Goal: Find specific page/section: Find specific page/section

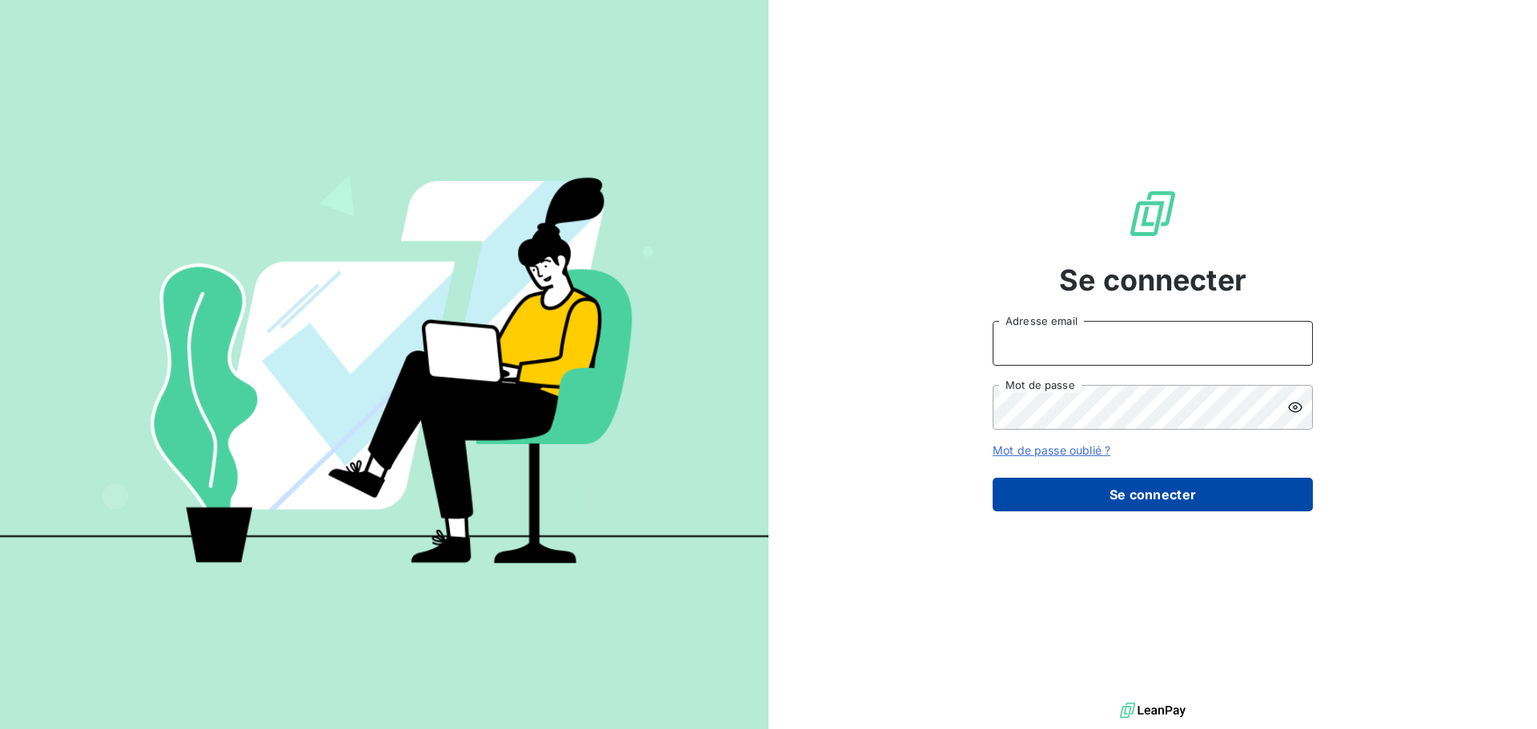
type input "[EMAIL_ADDRESS][DOMAIN_NAME]"
click at [1187, 504] on button "Se connecter" at bounding box center [1153, 495] width 320 height 34
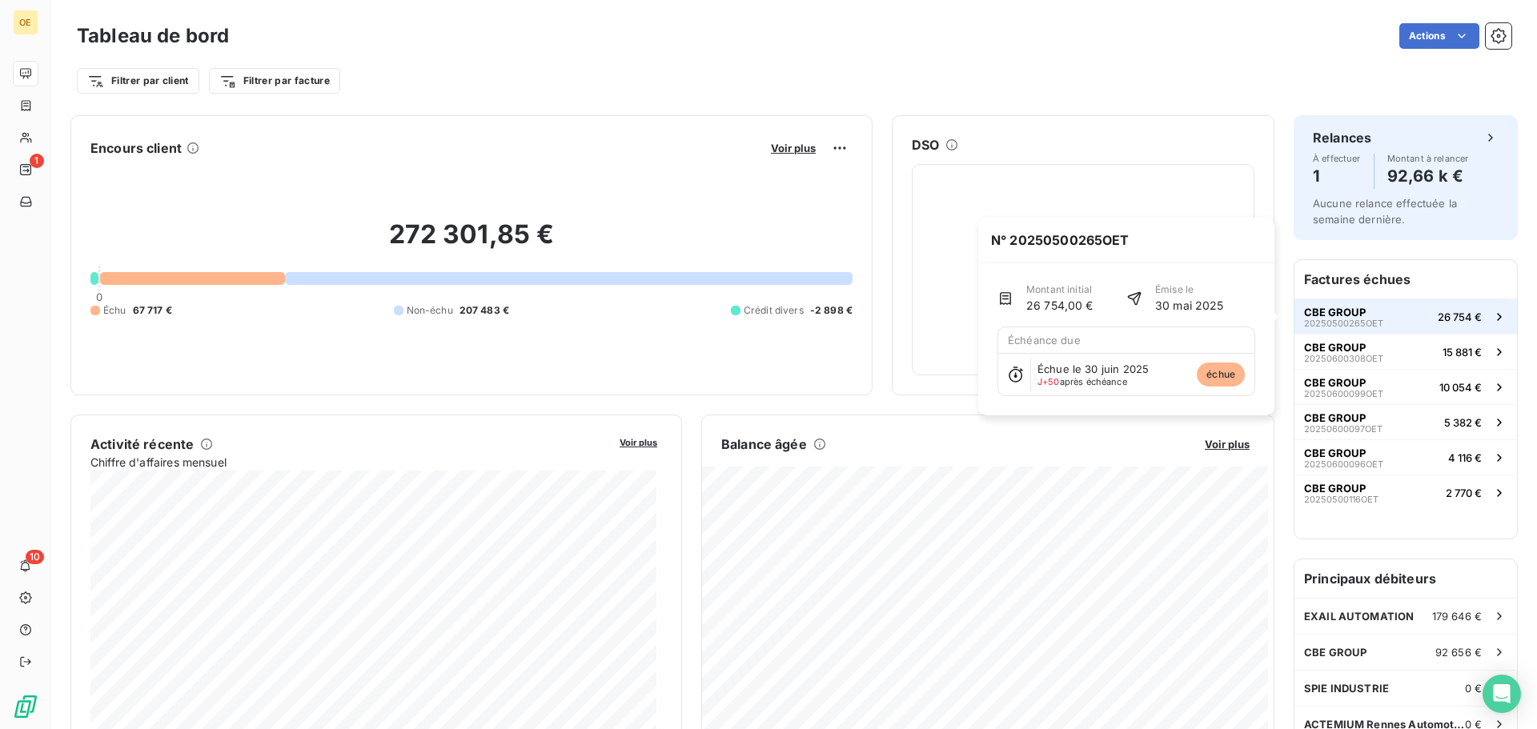
click at [1324, 307] on span "CBE GROUP" at bounding box center [1335, 312] width 62 height 13
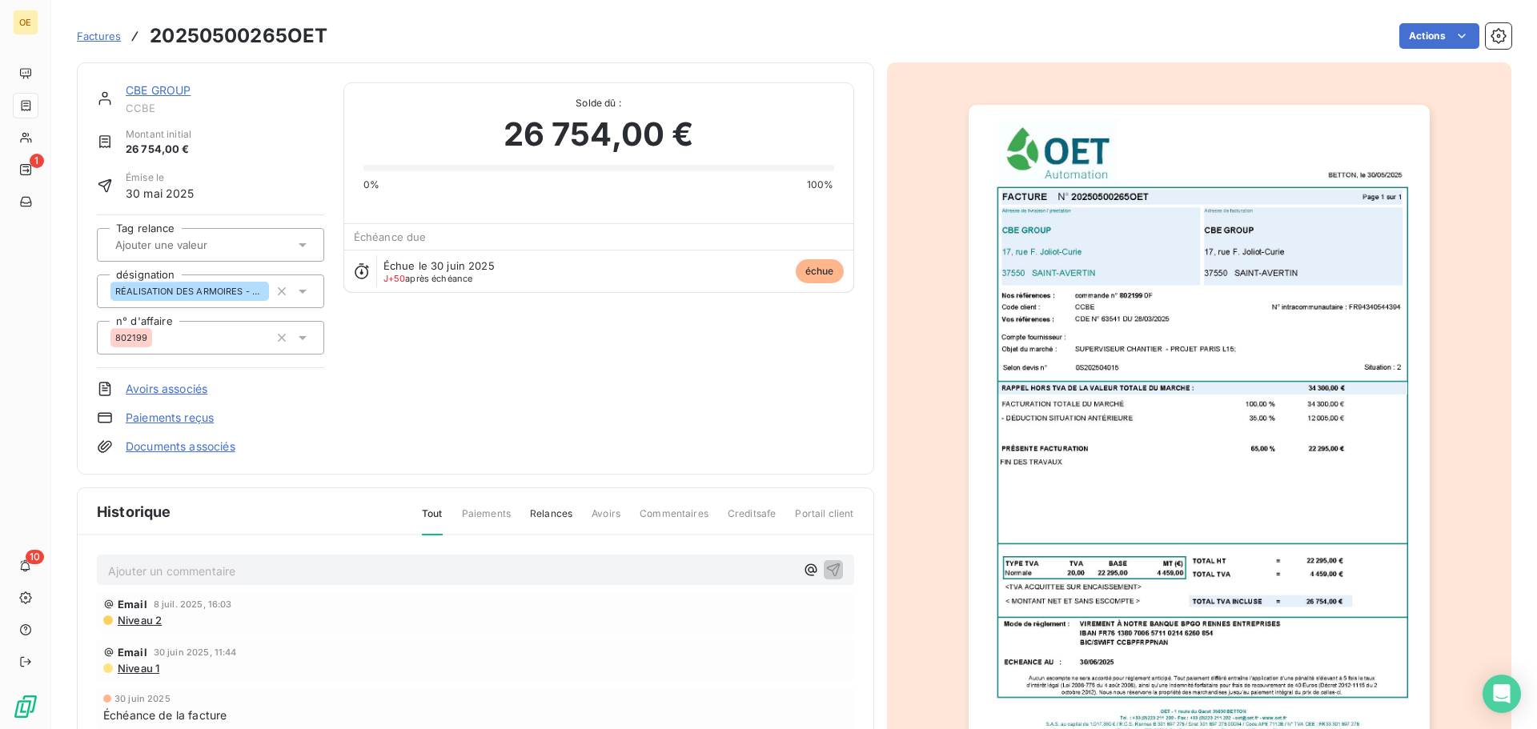
click at [170, 86] on link "CBE GROUP" at bounding box center [158, 90] width 65 height 14
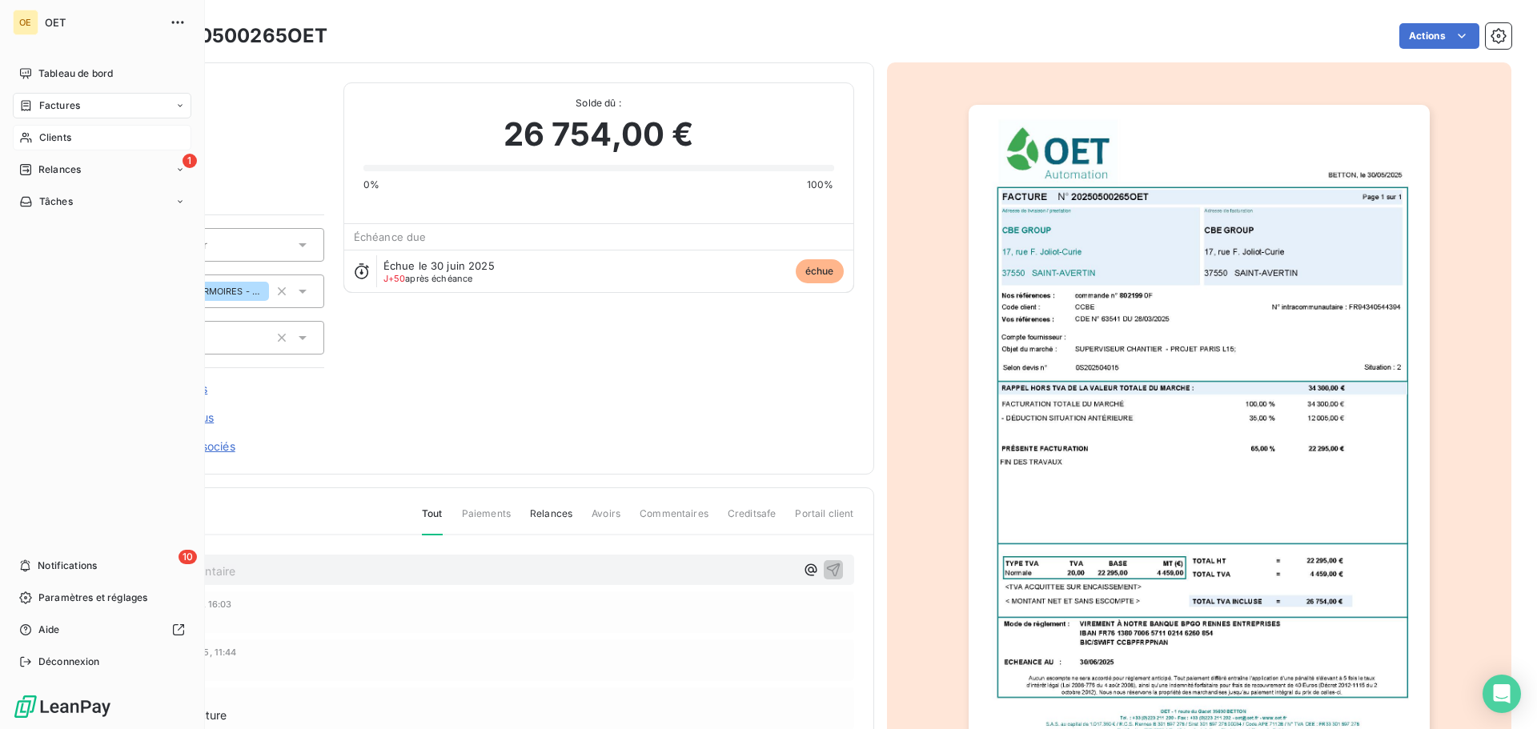
click at [64, 135] on span "Clients" at bounding box center [55, 138] width 32 height 14
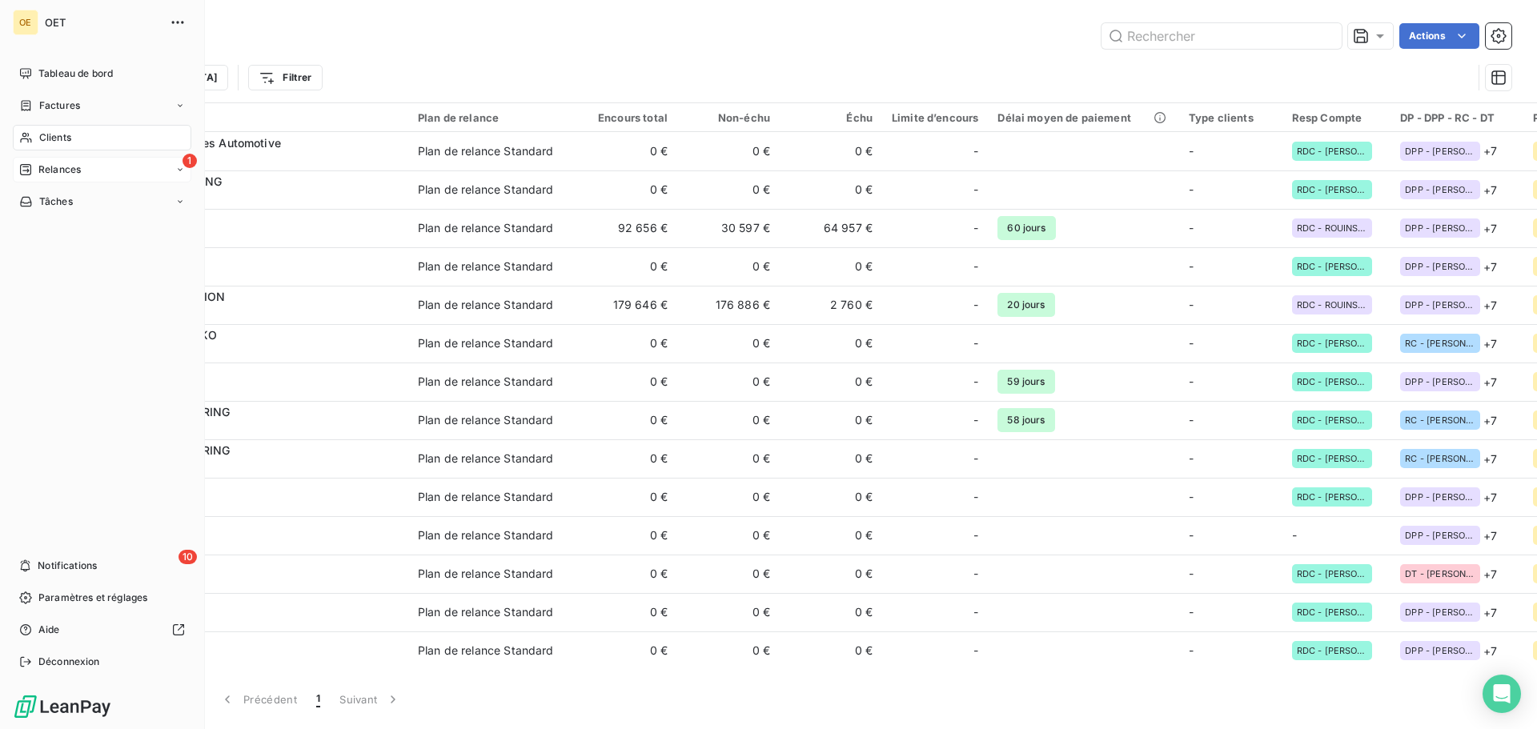
click at [54, 164] on span "Relances" at bounding box center [59, 170] width 42 height 14
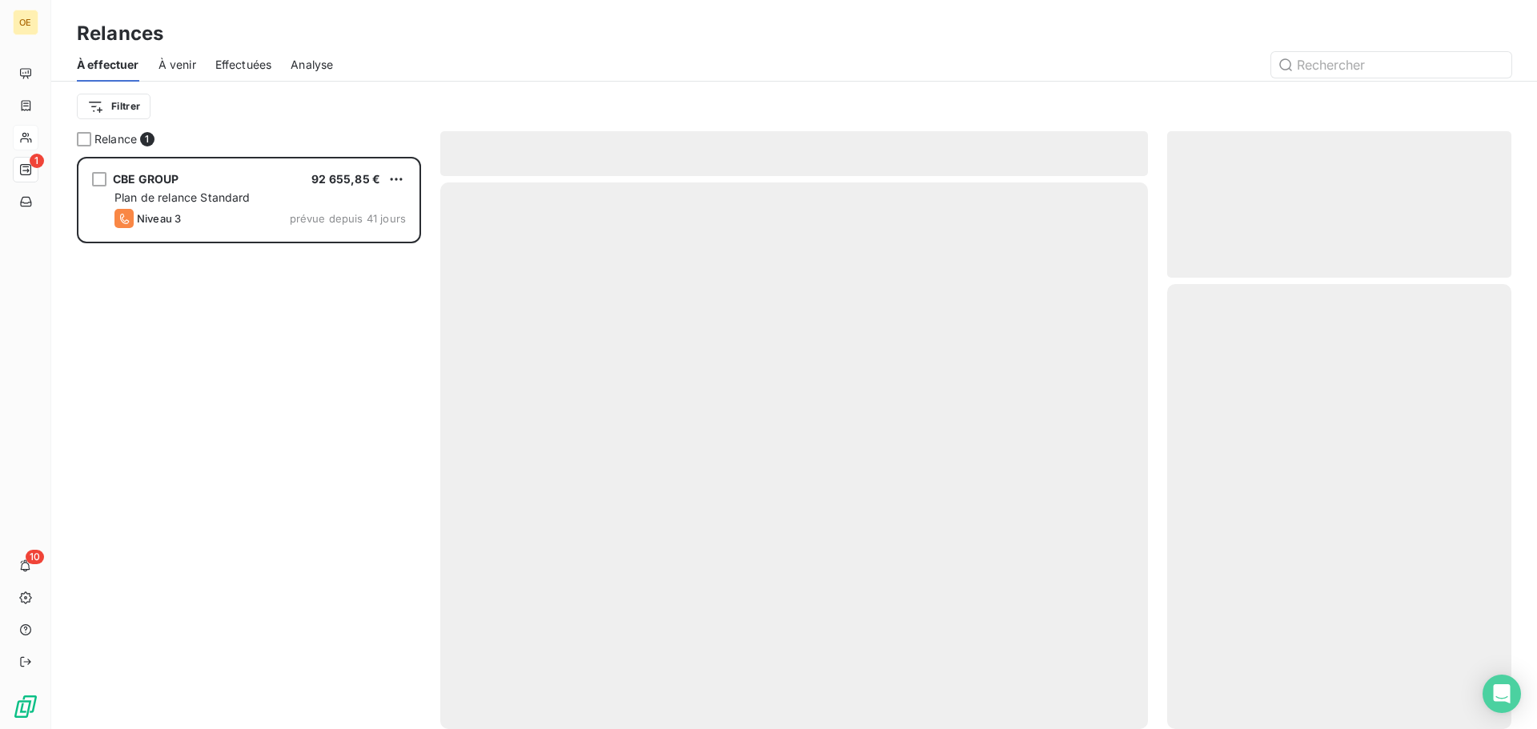
scroll to position [560, 332]
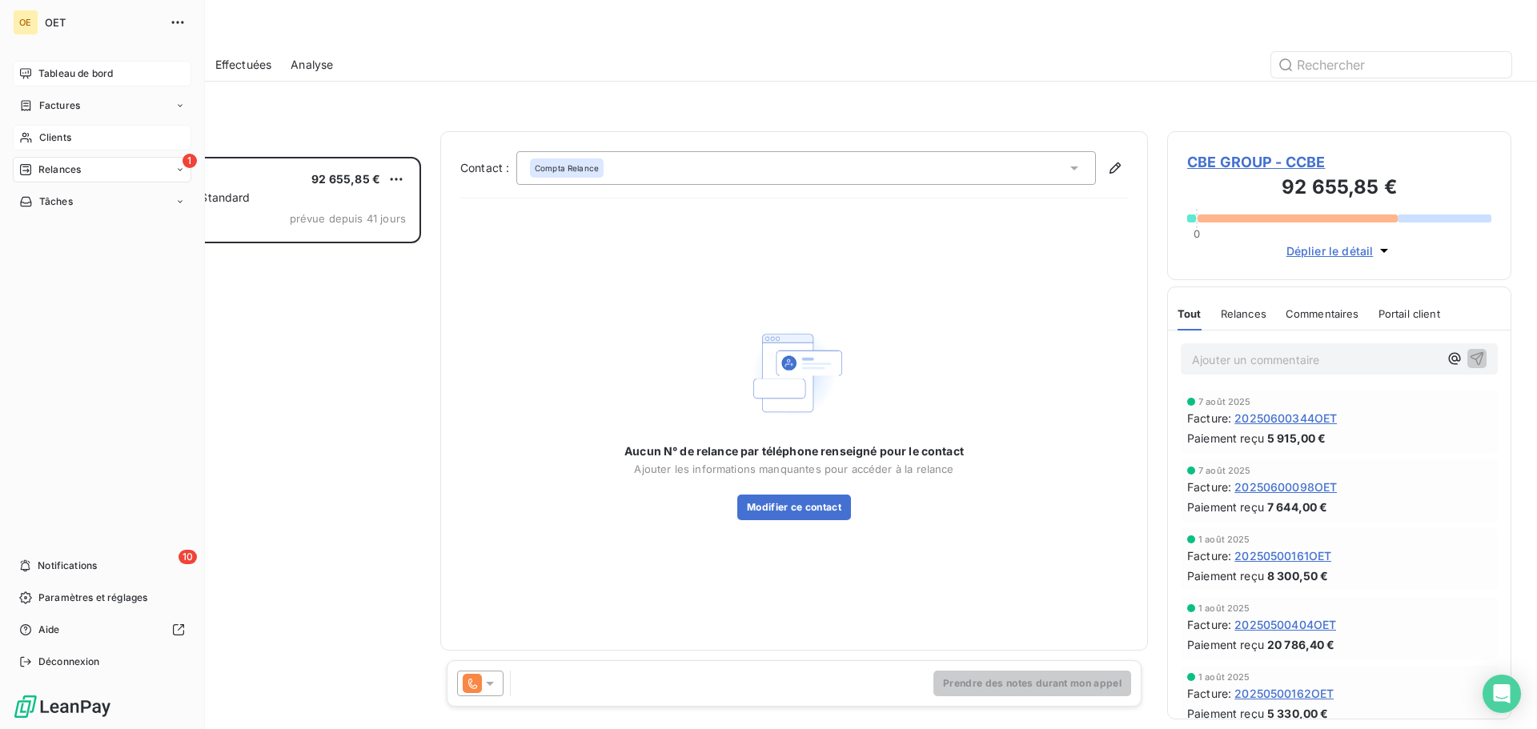
click at [63, 67] on span "Tableau de bord" at bounding box center [75, 73] width 74 height 14
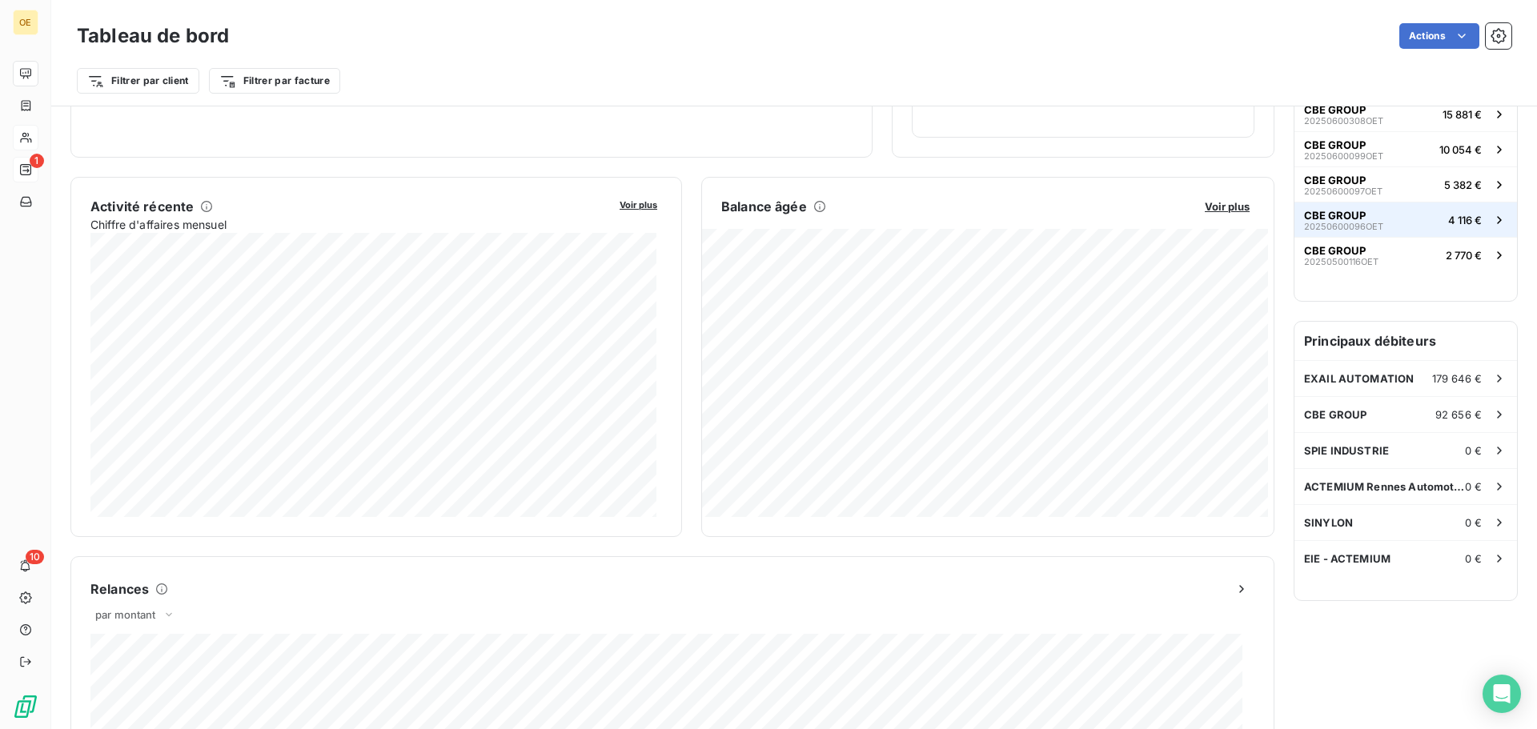
scroll to position [241, 0]
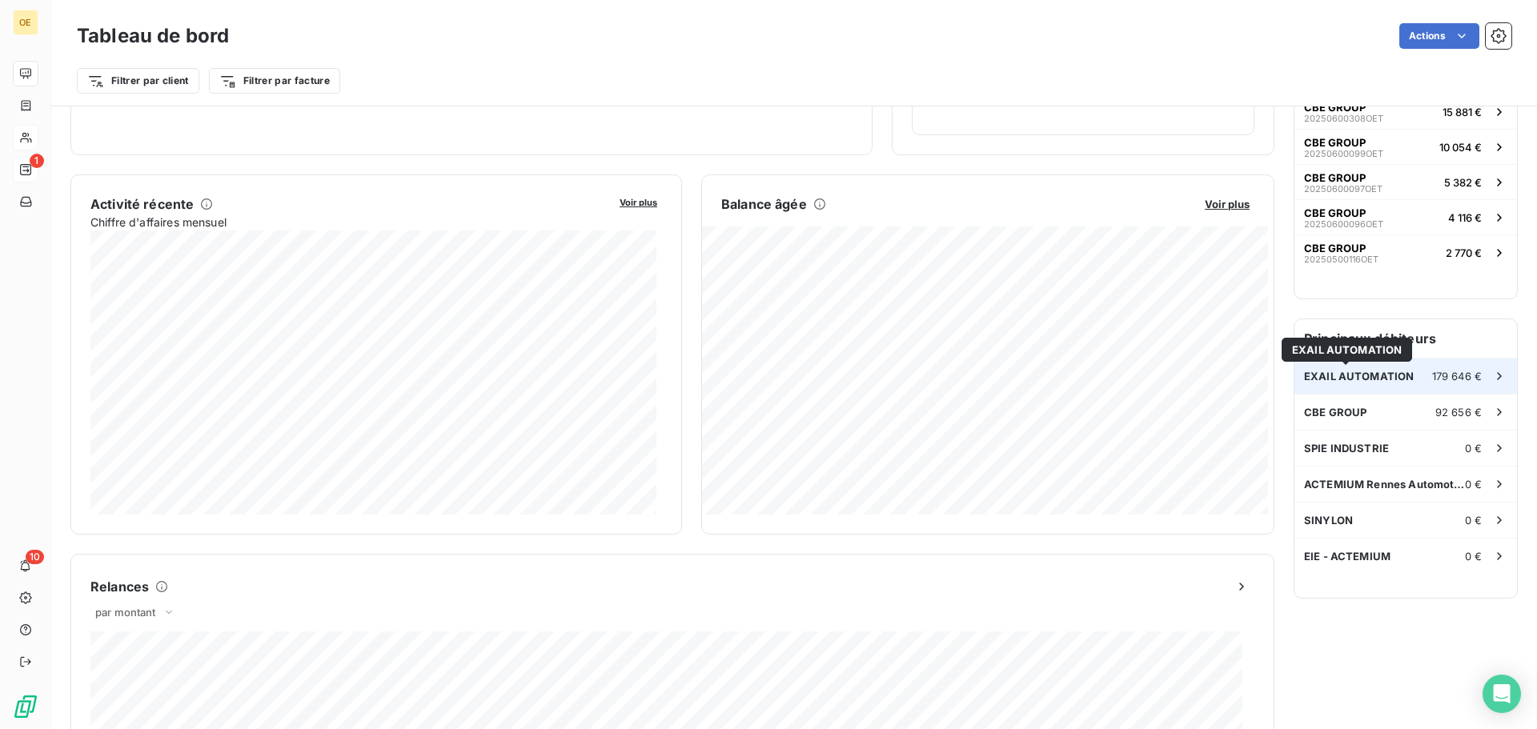
click at [1348, 376] on span "EXAIL AUTOMATION" at bounding box center [1359, 376] width 110 height 13
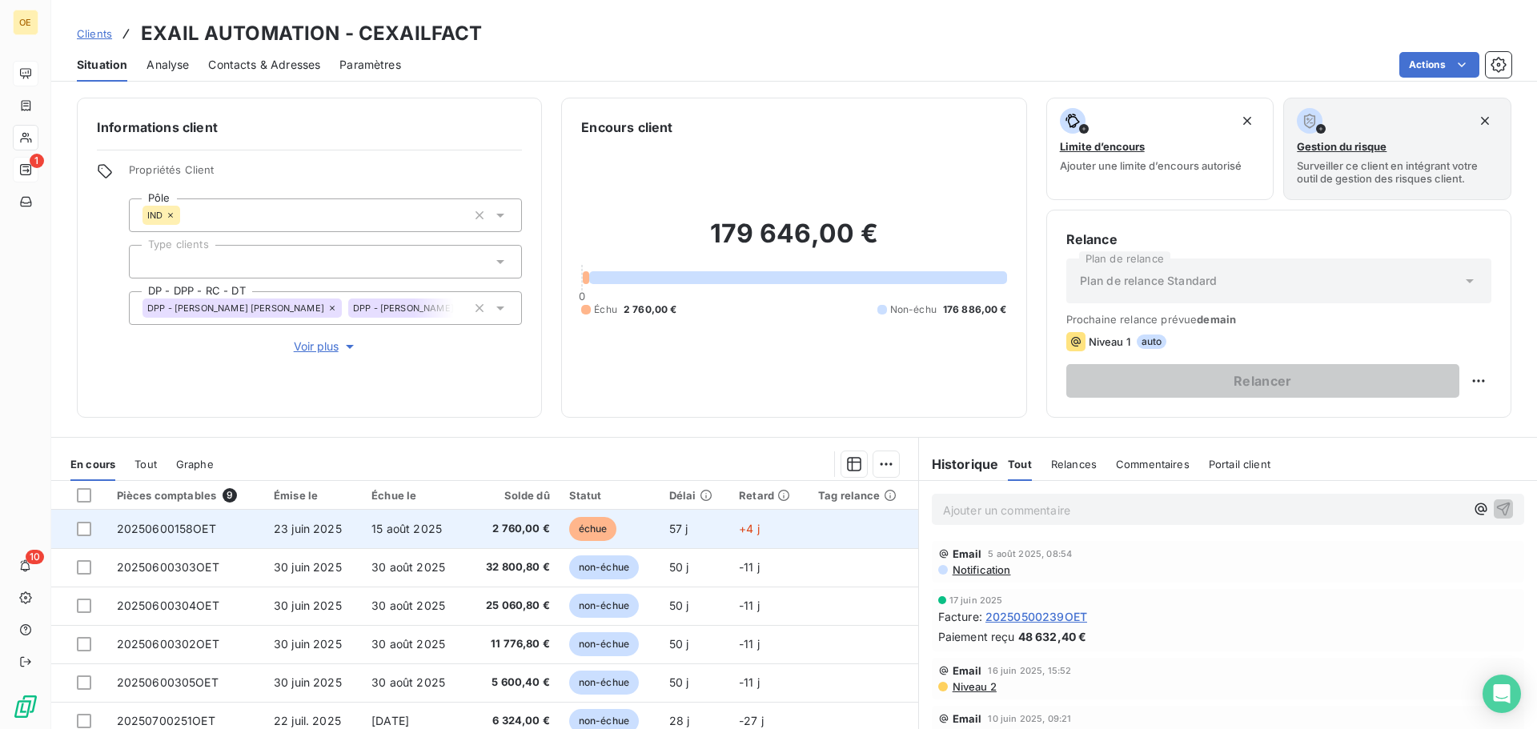
click at [311, 529] on span "23 juin 2025" at bounding box center [308, 529] width 68 height 14
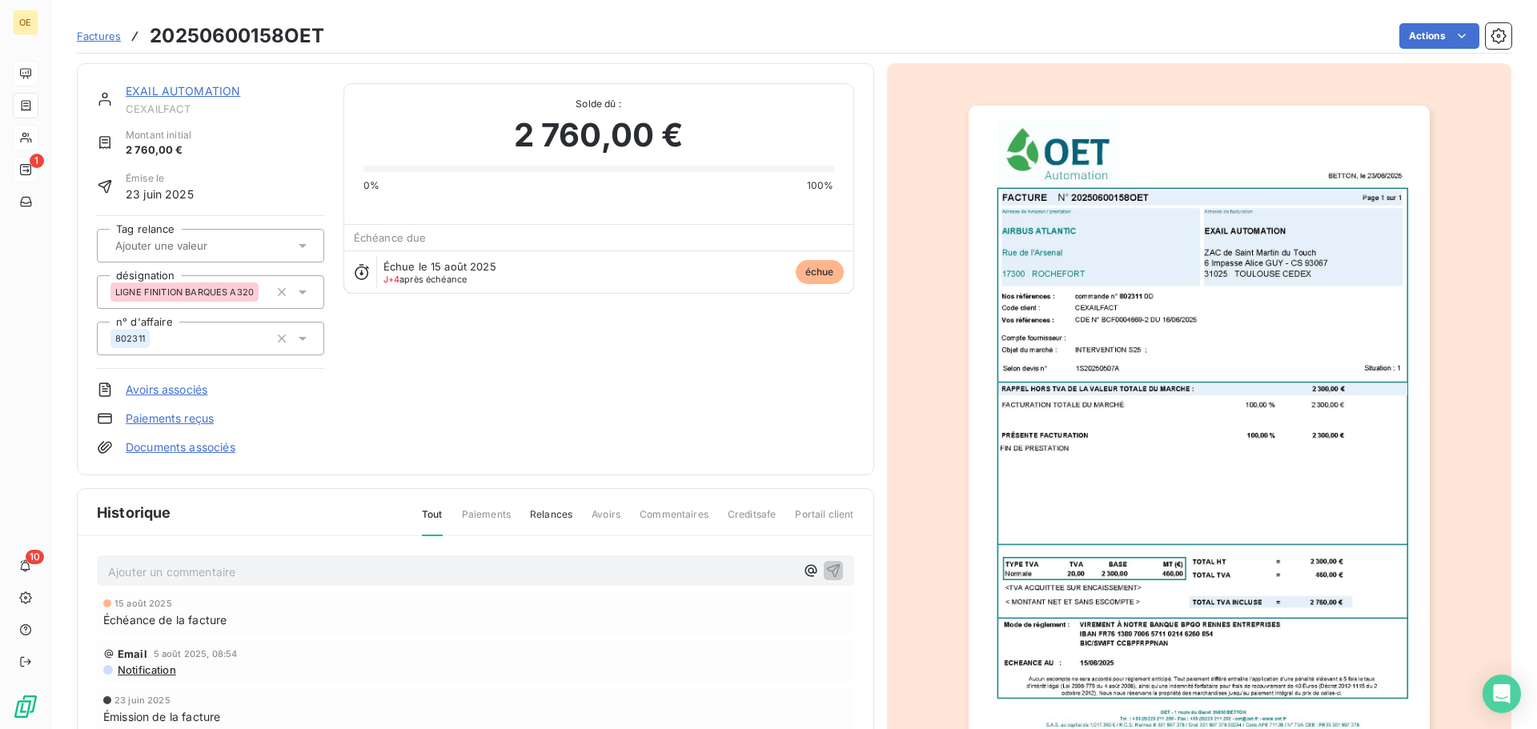
scroll to position [2, 0]
click at [192, 89] on link "EXAIL AUTOMATION" at bounding box center [183, 89] width 114 height 14
